Goal: Navigation & Orientation: Go to known website

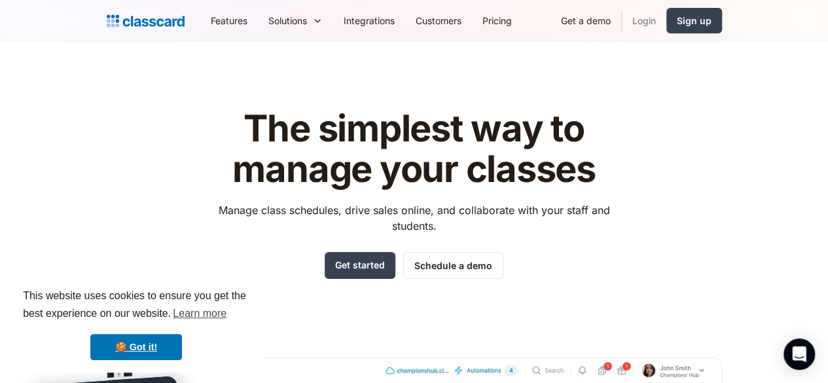
click at [667, 20] on link "Login" at bounding box center [644, 20] width 45 height 29
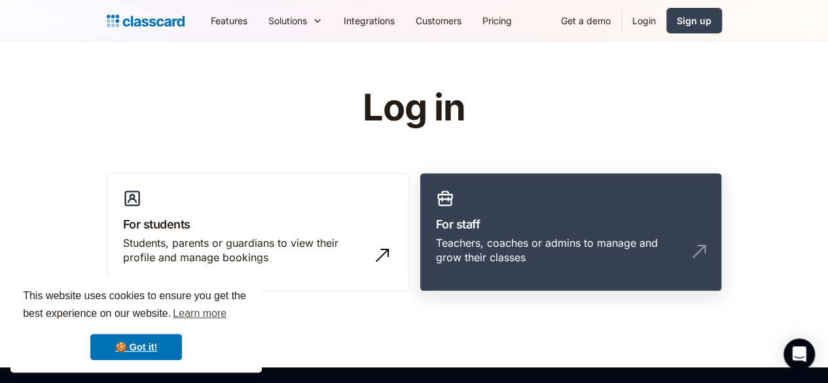
click at [610, 227] on h3 "For staff" at bounding box center [571, 224] width 270 height 18
